Goal: Task Accomplishment & Management: Use online tool/utility

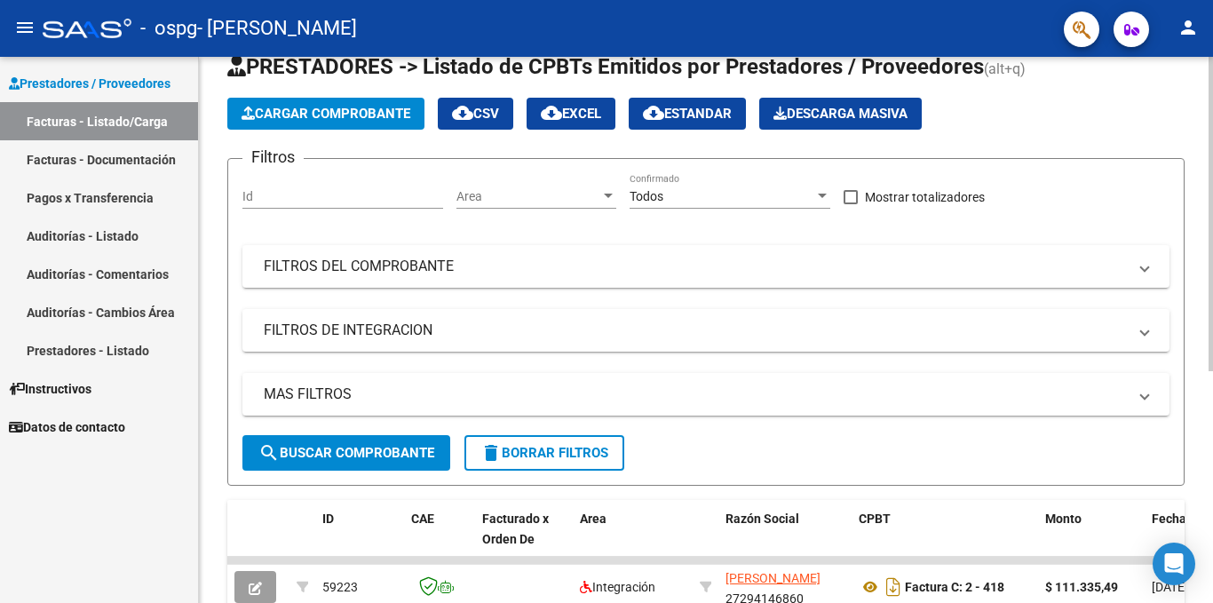
click at [1213, 228] on div at bounding box center [1211, 245] width 4 height 314
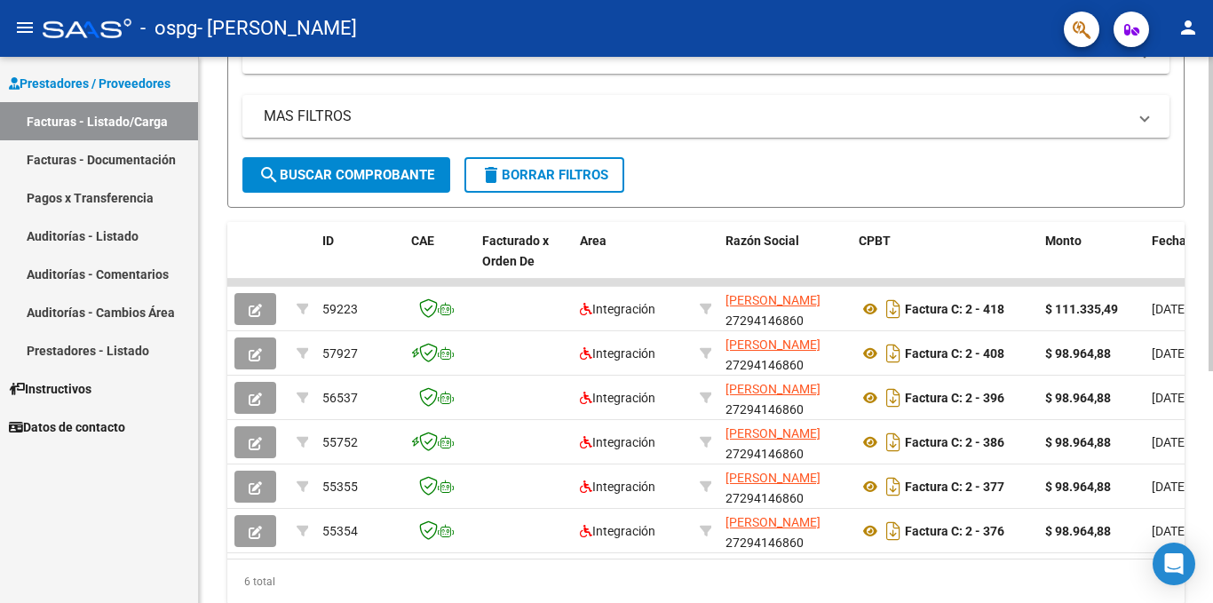
click at [1213, 389] on div at bounding box center [1211, 411] width 4 height 314
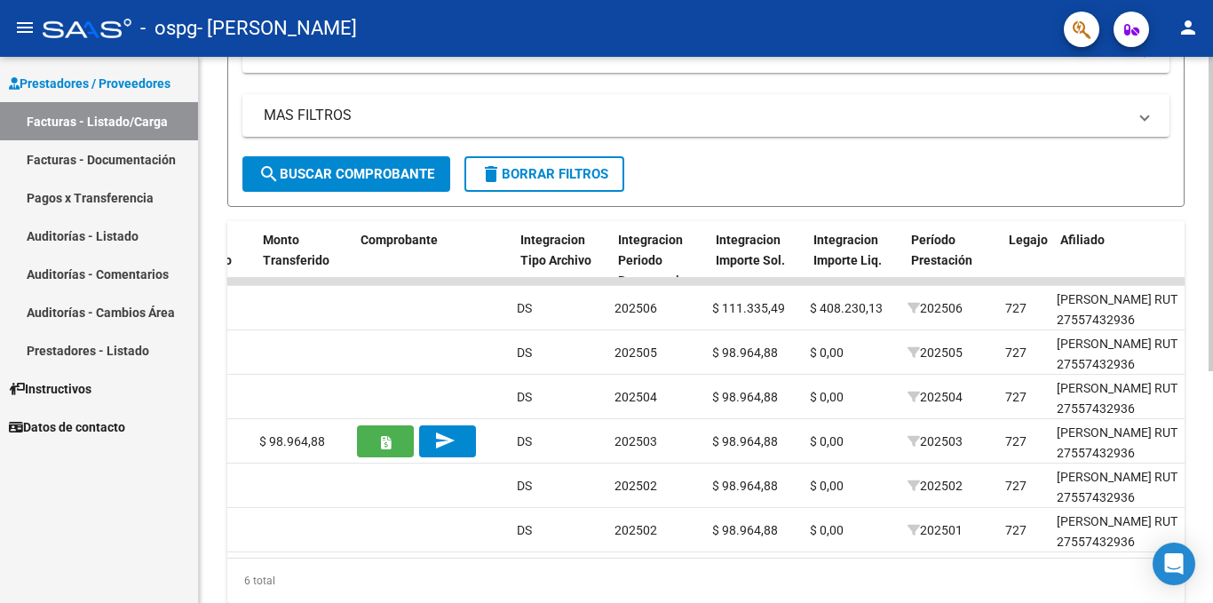
scroll to position [0, 1293]
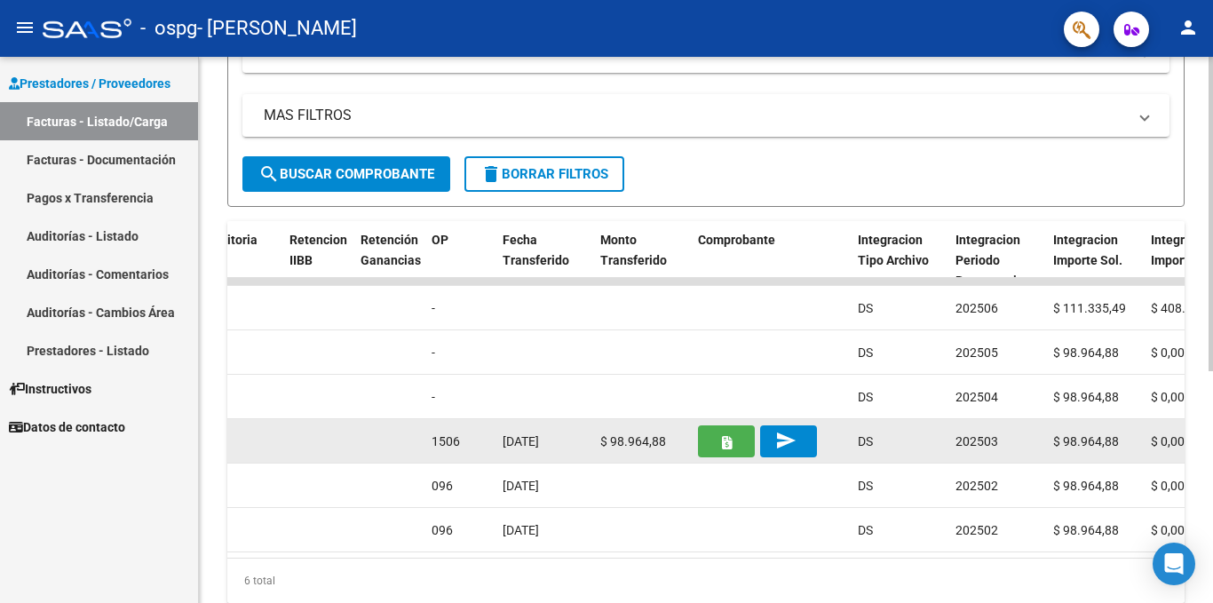
click at [735, 437] on button "button" at bounding box center [726, 441] width 57 height 32
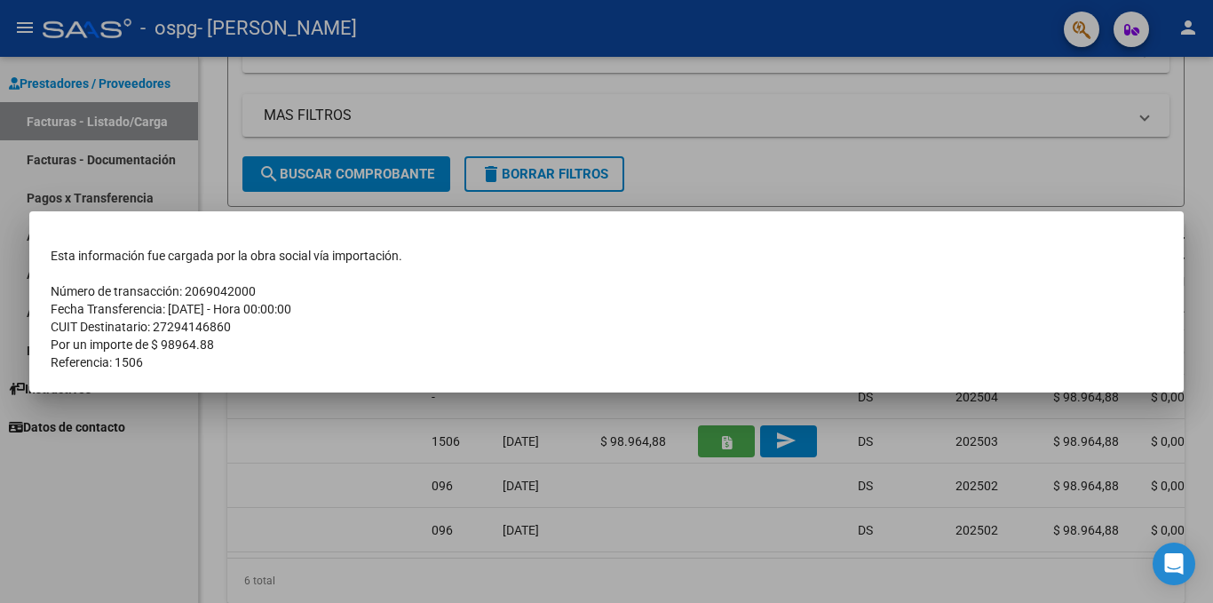
click at [801, 447] on div at bounding box center [606, 301] width 1213 height 603
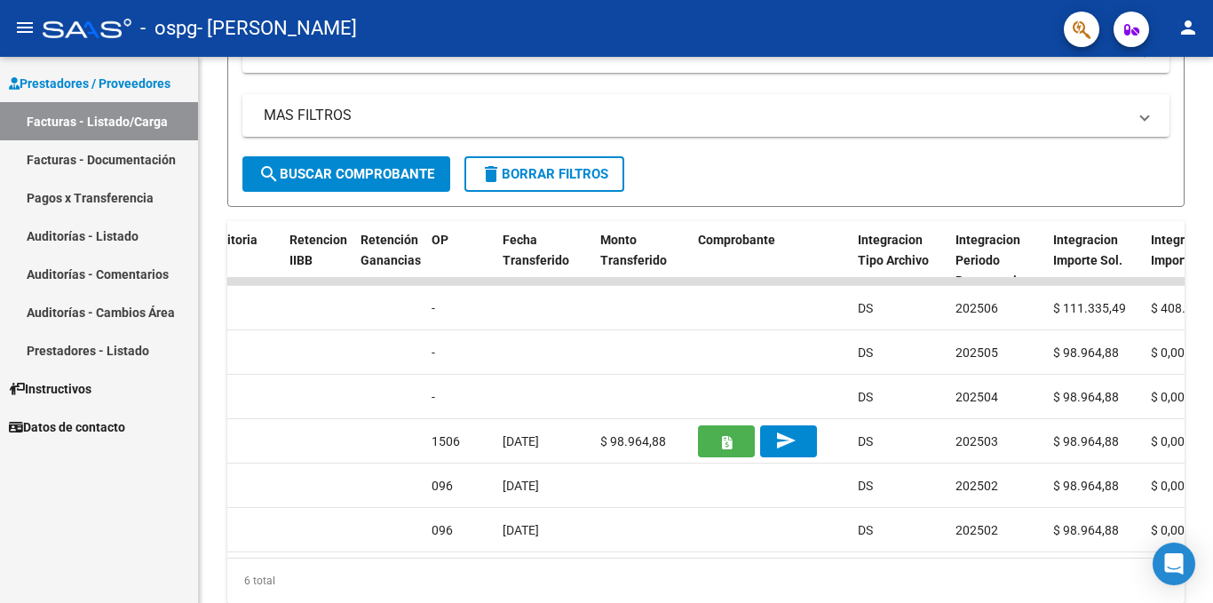
click at [801, 447] on span "send" at bounding box center [788, 441] width 27 height 16
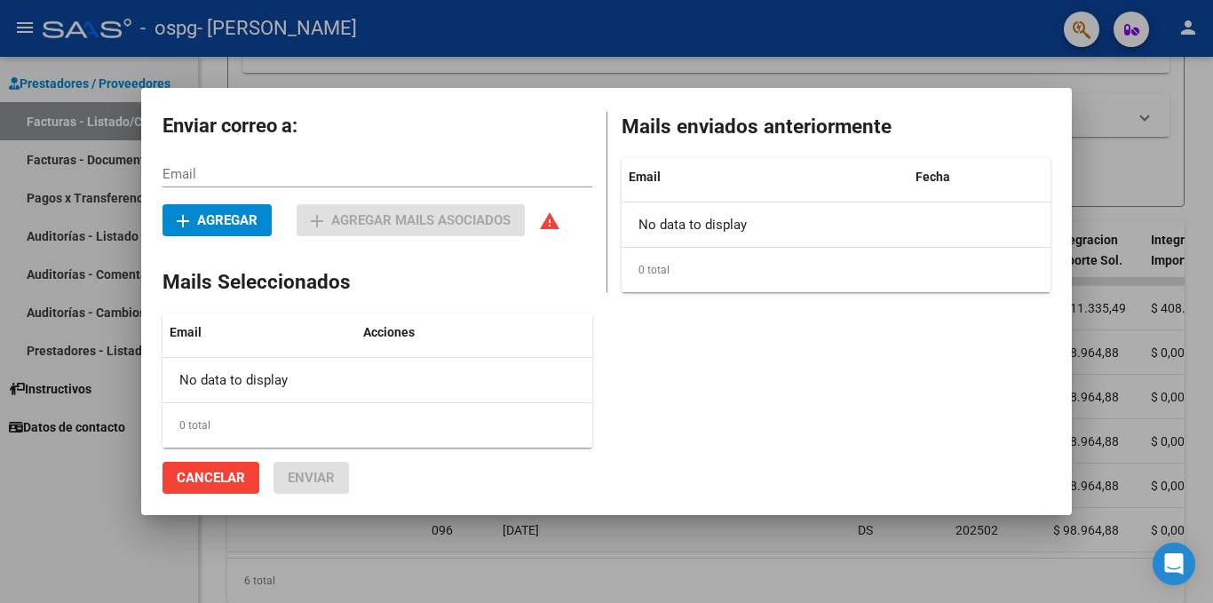
click at [1123, 164] on div at bounding box center [606, 301] width 1213 height 603
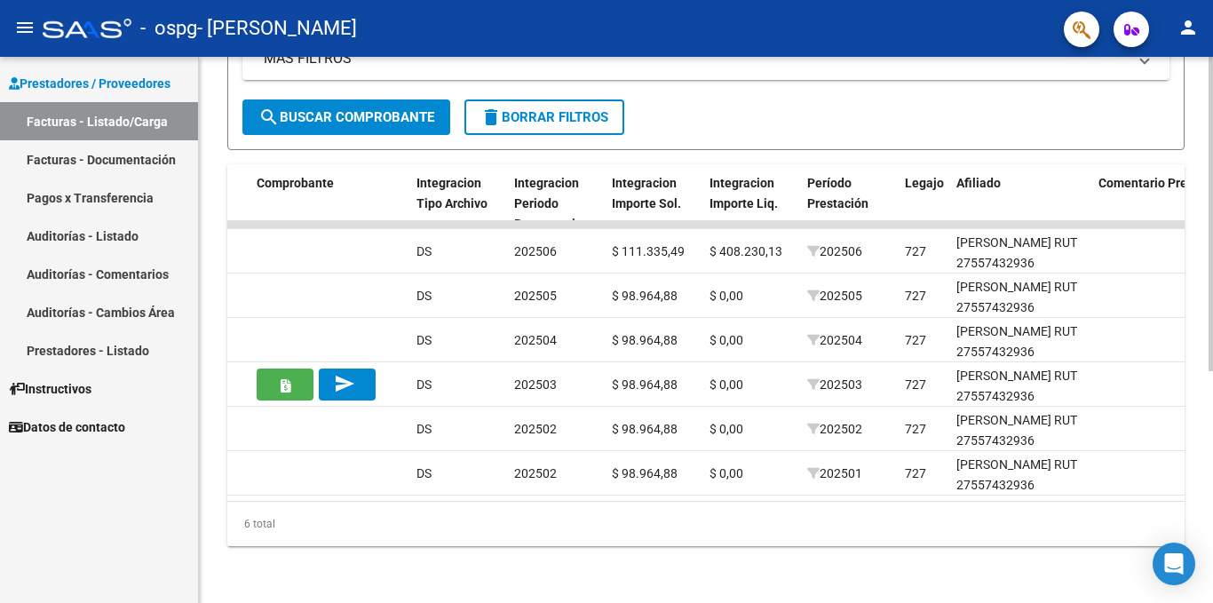
scroll to position [235, 0]
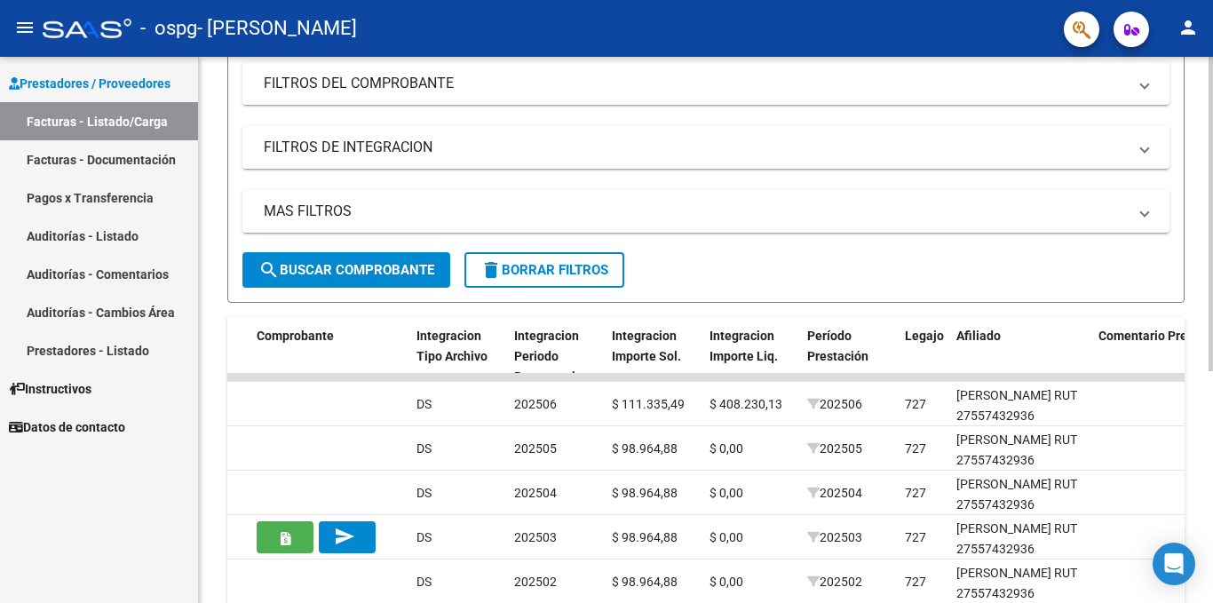
click at [1156, 322] on div "Video tutorial PRESTADORES -> Listado de CPBTs Emitidos por Prestadores / Prove…" at bounding box center [708, 288] width 1019 height 934
drag, startPoint x: 1156, startPoint y: 322, endPoint x: 1213, endPoint y: 514, distance: 200.1
click at [1213, 514] on div "Video tutorial PRESTADORES -> Listado de CPBTs Emitidos por Prestadores / Prove…" at bounding box center [708, 288] width 1019 height 934
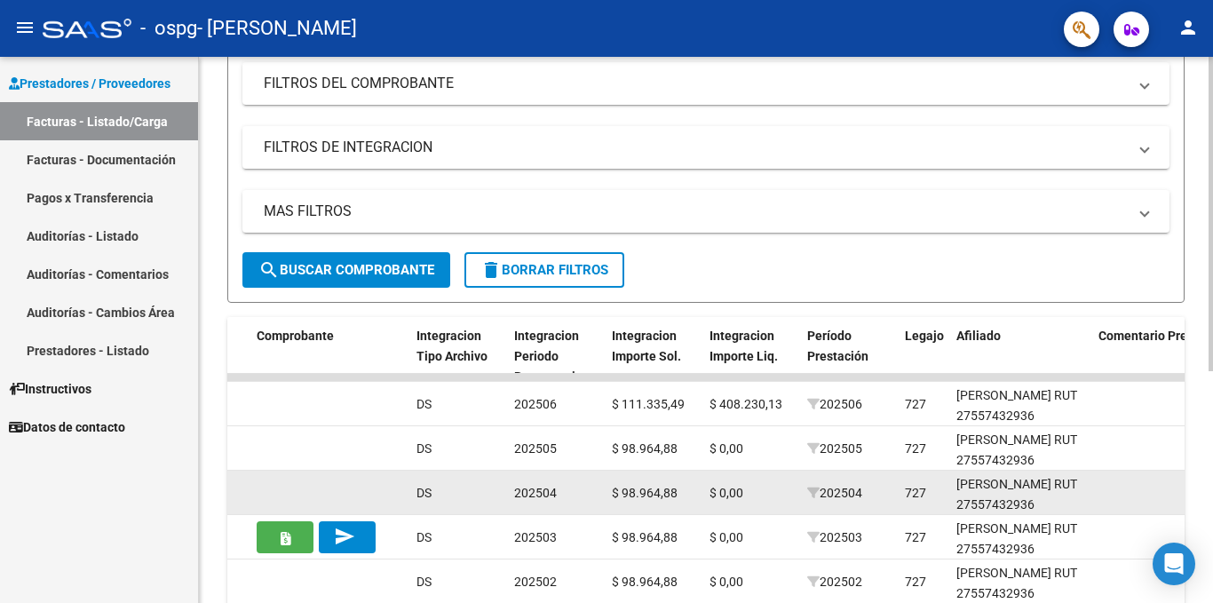
click at [330, 478] on datatable-body-cell at bounding box center [330, 493] width 160 height 44
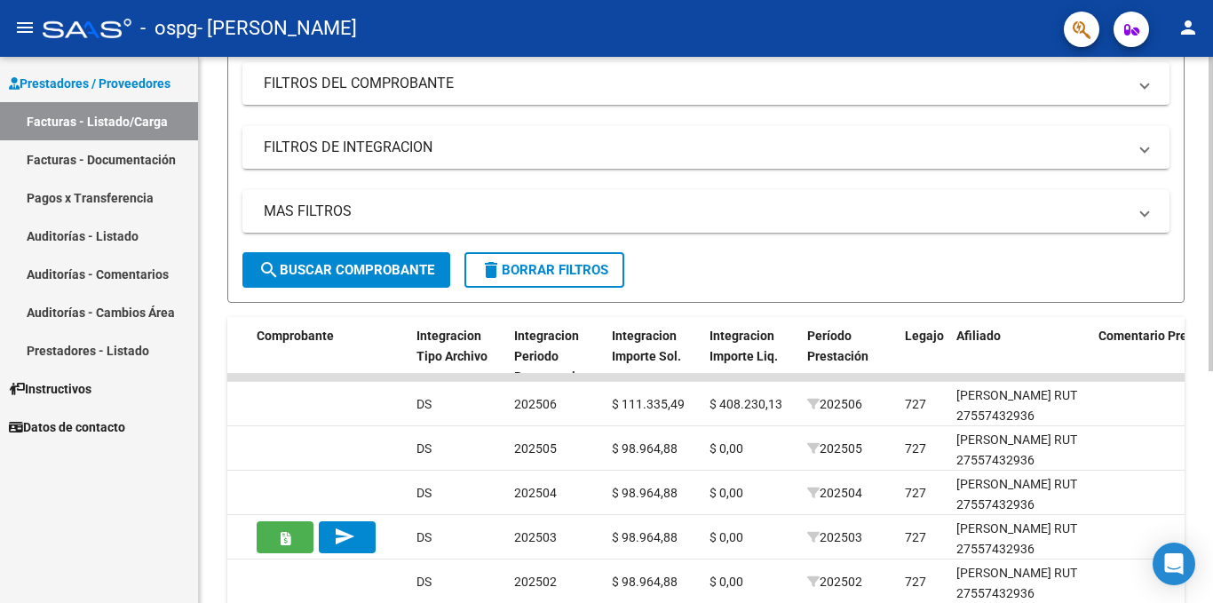
scroll to position [402, 0]
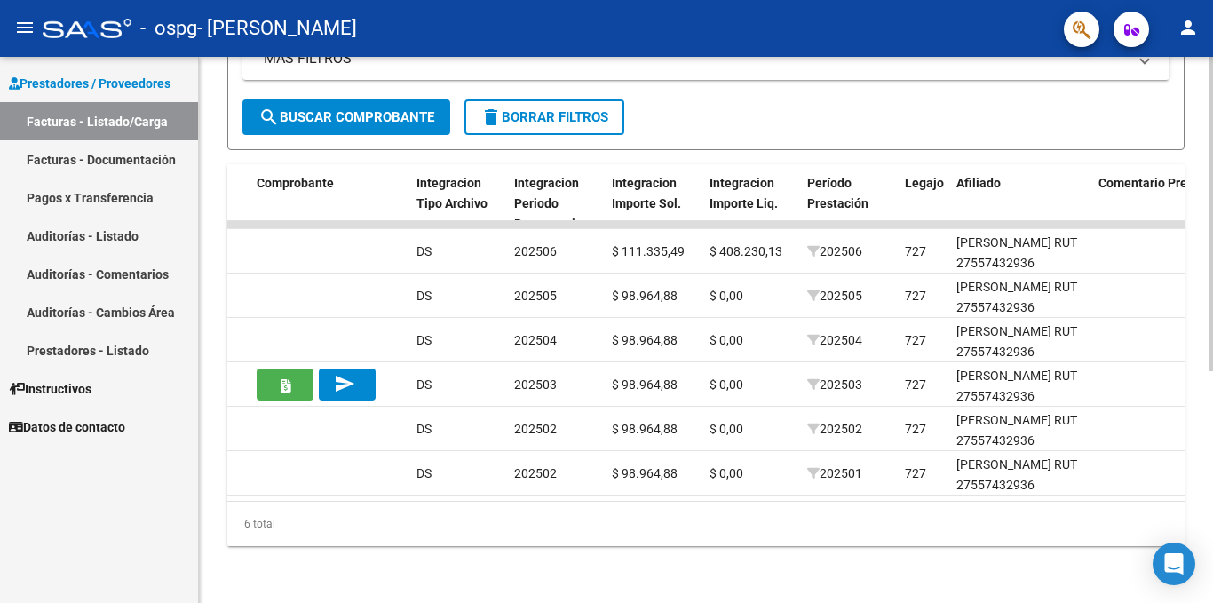
click at [1213, 484] on div at bounding box center [1211, 446] width 4 height 314
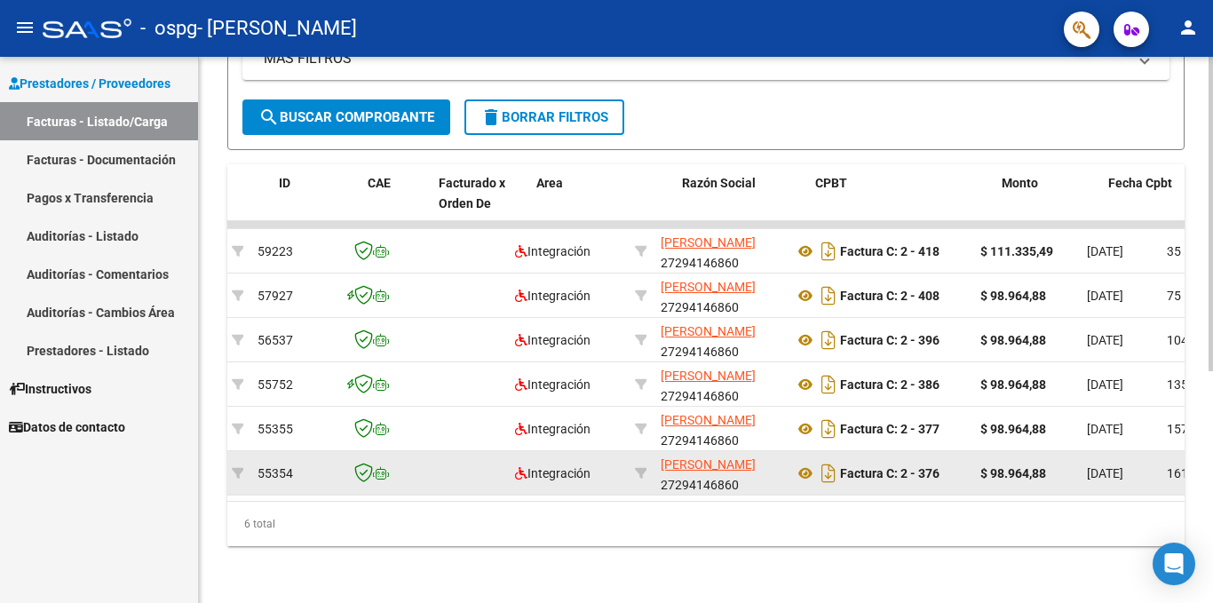
scroll to position [0, 44]
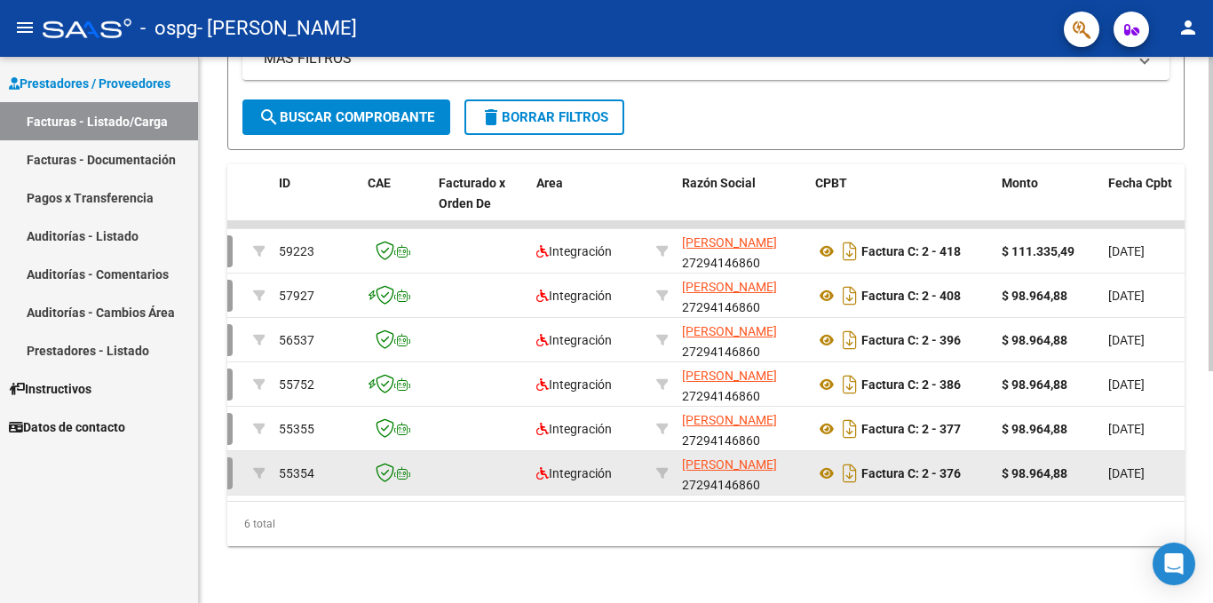
drag, startPoint x: 363, startPoint y: 457, endPoint x: 344, endPoint y: 473, distance: 24.7
